Goal: Check status: Check status

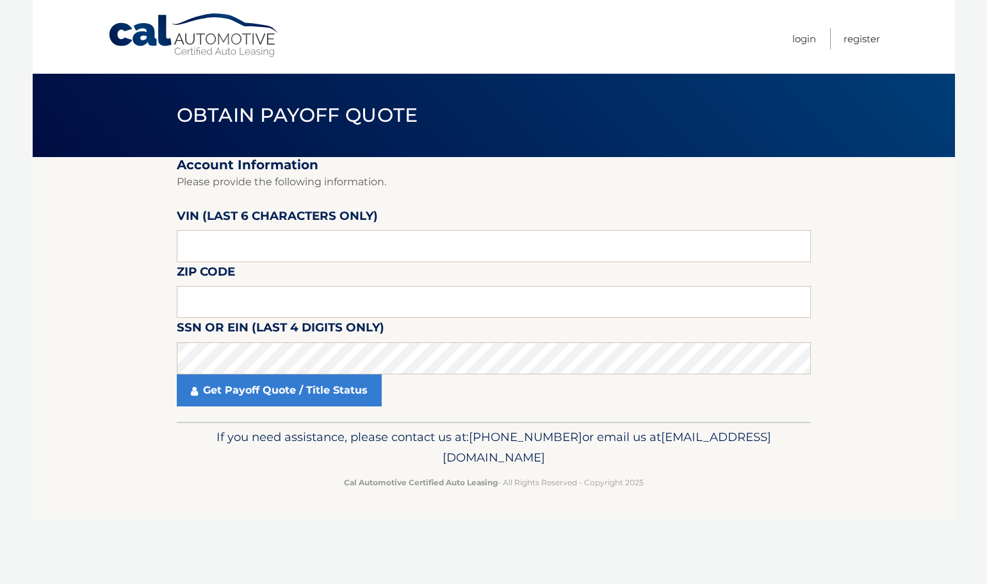
click at [411, 247] on input "text" at bounding box center [494, 246] width 634 height 32
type input "P*****"
type input "570460"
click at [345, 297] on input "text" at bounding box center [494, 302] width 634 height 32
type input "33172"
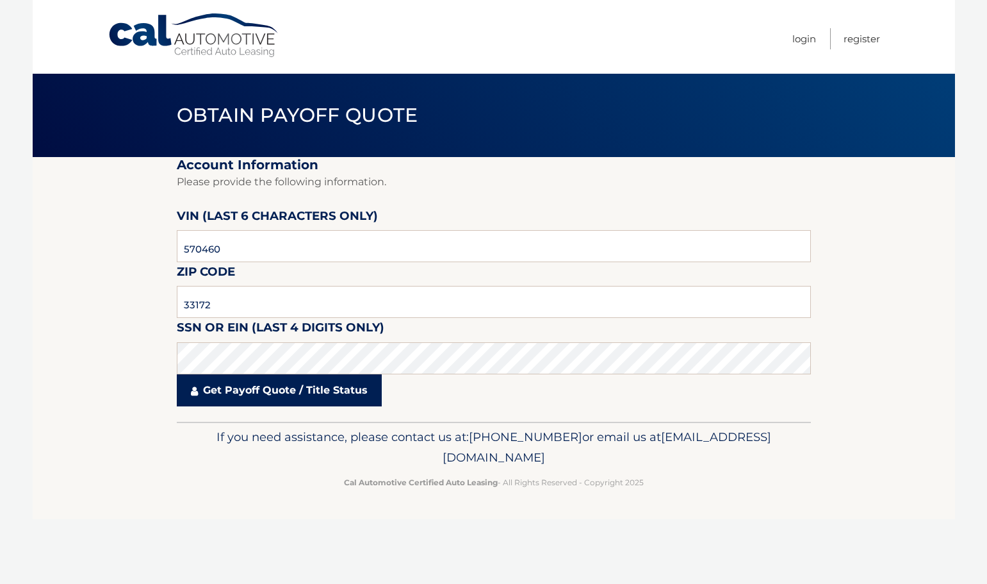
click at [312, 402] on link "Get Payoff Quote / Title Status" at bounding box center [279, 390] width 205 height 32
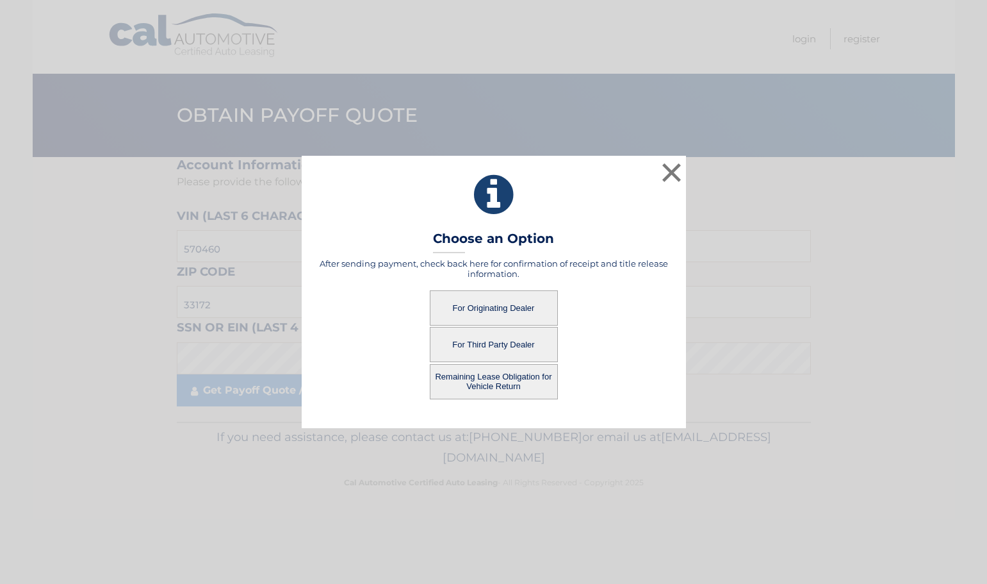
click at [509, 338] on button "For Third Party Dealer" at bounding box center [494, 344] width 128 height 35
click at [456, 343] on button "For Third Party Dealer" at bounding box center [494, 344] width 128 height 35
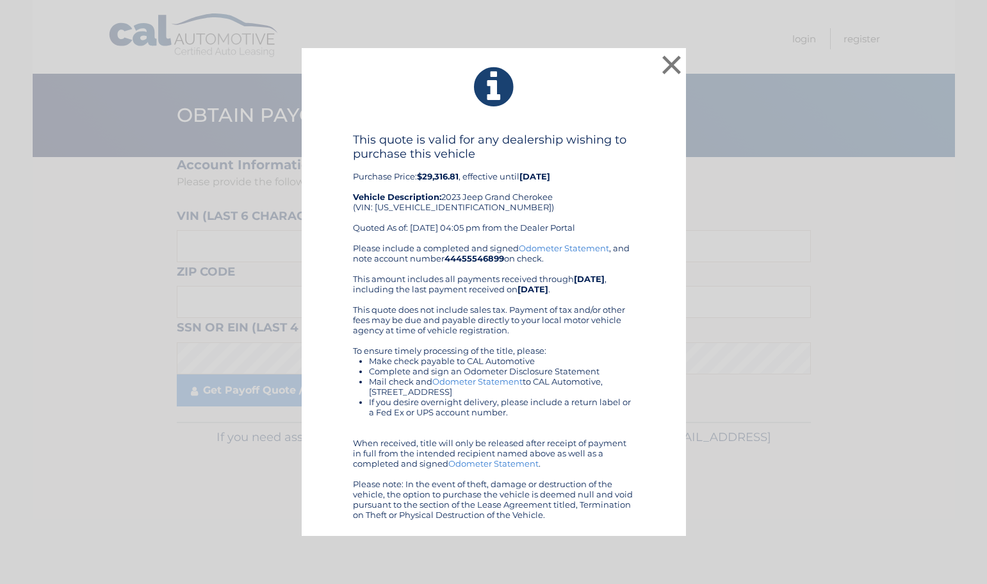
click at [624, 177] on div "This quote is valid for any dealership wishing to purchase this vehicle Purchas…" at bounding box center [494, 188] width 282 height 110
